Goal: Transaction & Acquisition: Purchase product/service

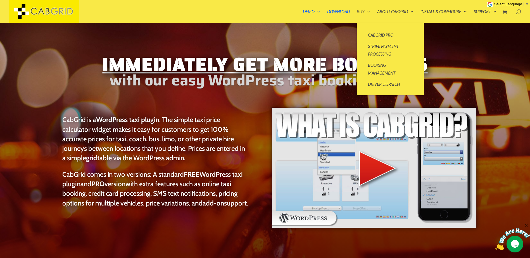
click at [364, 10] on link "Buy" at bounding box center [363, 16] width 13 height 13
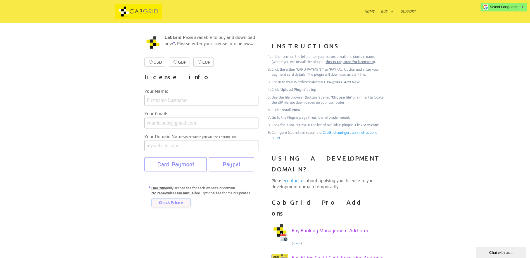
scroll to position [168, 0]
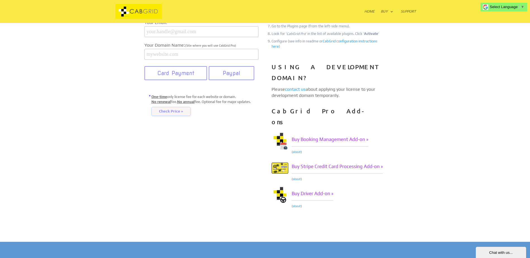
click at [131, 16] on img at bounding box center [138, 11] width 47 height 15
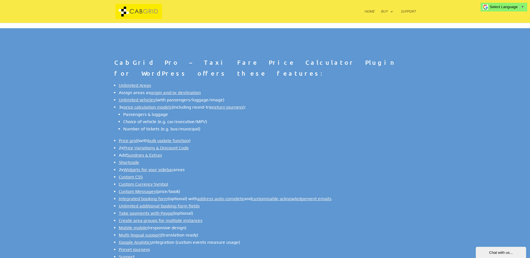
scroll to position [391, 0]
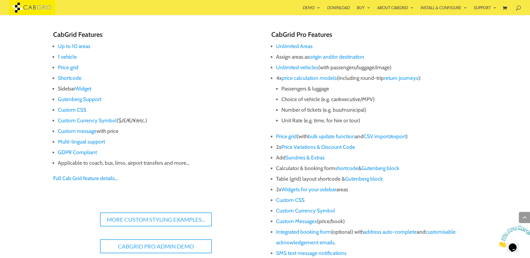
scroll to position [406, 0]
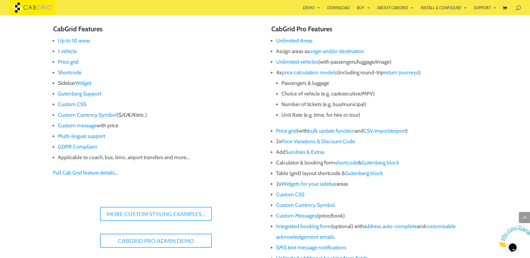
click at [297, 40] on link "Unlimited Areas" at bounding box center [294, 40] width 37 height 6
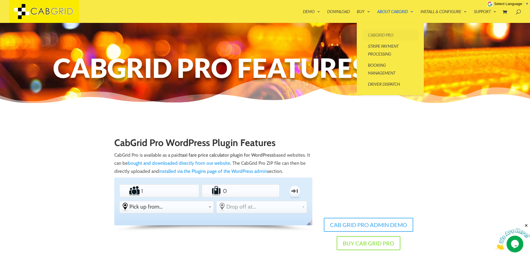
click at [371, 34] on link "CabGrid Pro" at bounding box center [391, 34] width 56 height 11
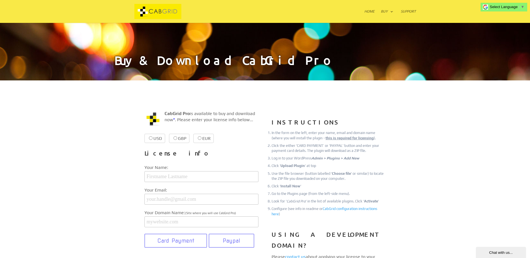
click at [195, 138] on label "EUR €38.99 €38.99" at bounding box center [203, 138] width 20 height 9
click at [198, 138] on input "EUR €38.99 €38.99" at bounding box center [200, 138] width 4 height 4
radio input "true"
